Goal: Transaction & Acquisition: Purchase product/service

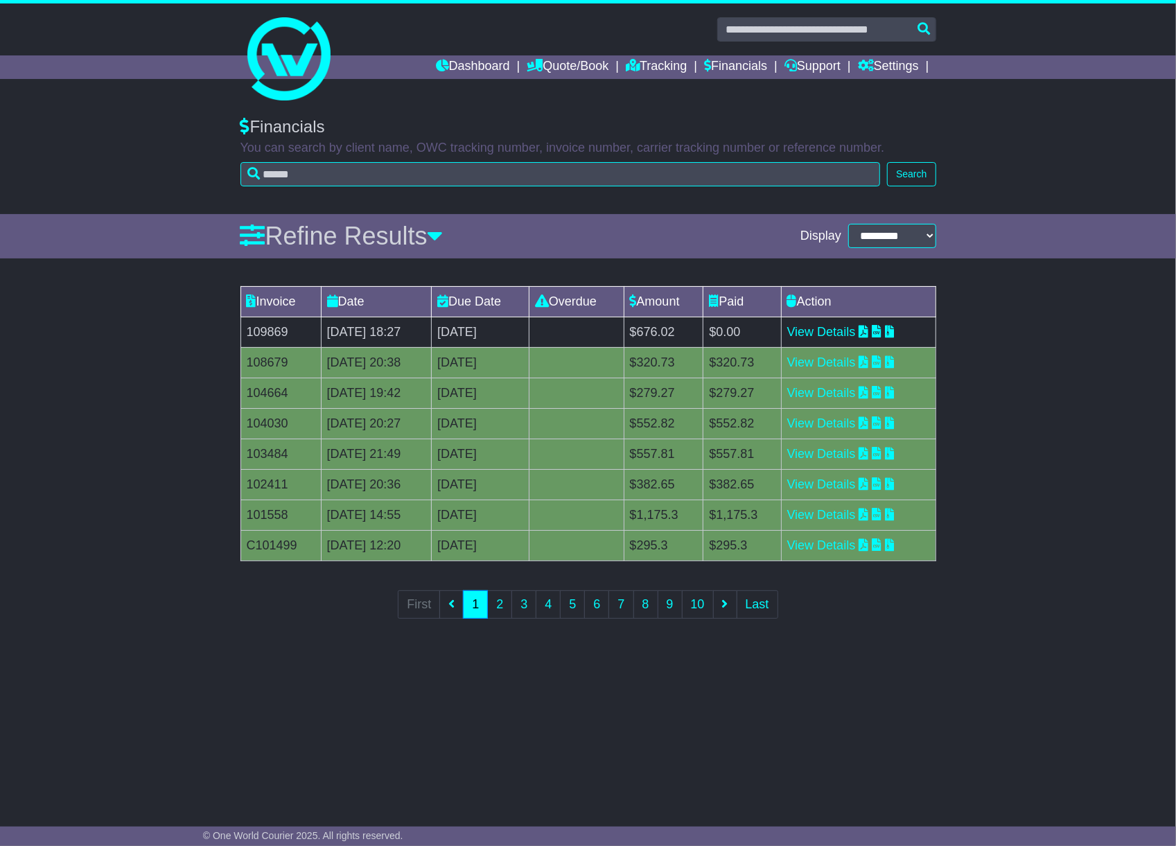
click at [858, 341] on td "View Details" at bounding box center [858, 332] width 155 height 30
click at [840, 331] on link "View Details" at bounding box center [821, 332] width 69 height 14
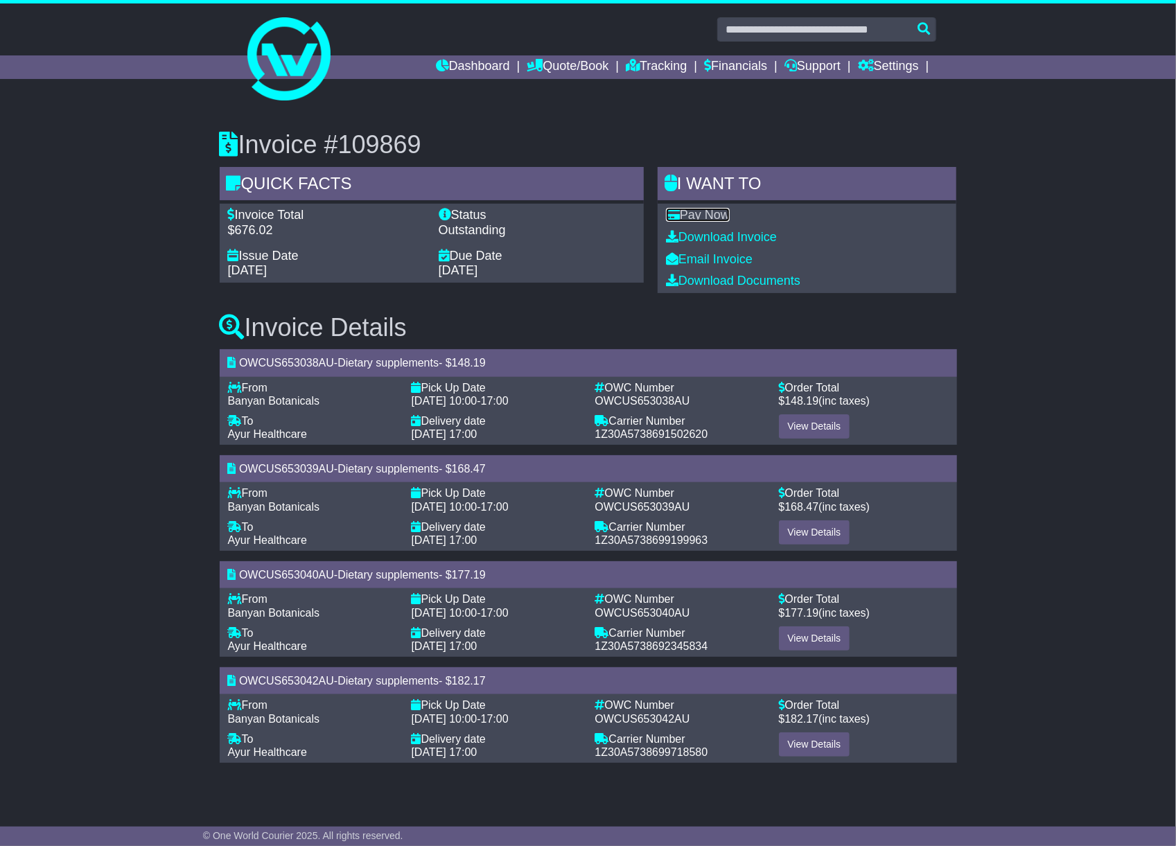
drag, startPoint x: 0, startPoint y: 0, endPoint x: 708, endPoint y: 216, distance: 740.5
click at [708, 216] on link "Pay Now" at bounding box center [698, 215] width 64 height 14
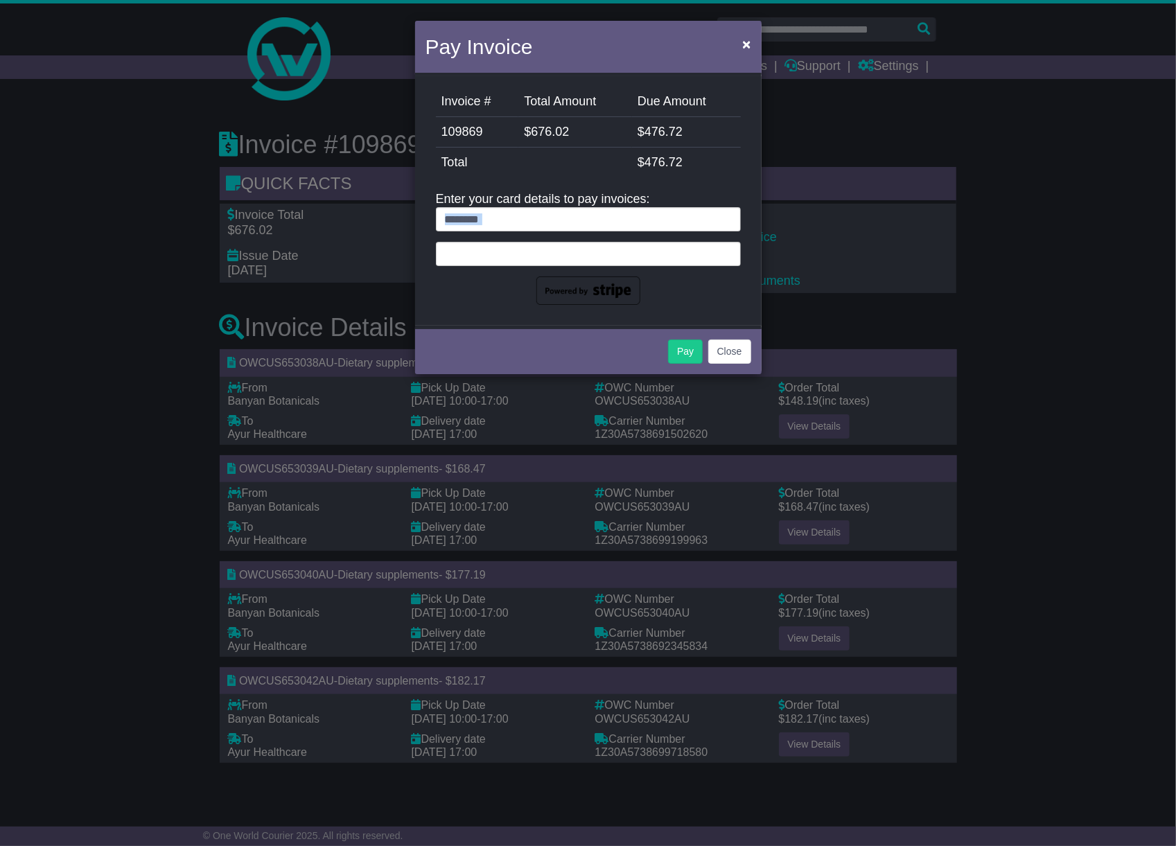
drag, startPoint x: 100, startPoint y: 237, endPoint x: 366, endPoint y: 19, distance: 343.8
click at [137, 220] on div "Pay Invoice × Invoice # Total Amount Due Amount 109869 $ 676.02 $ 476.72 Stripe…" at bounding box center [588, 423] width 1176 height 846
